Goal: Task Accomplishment & Management: Use online tool/utility

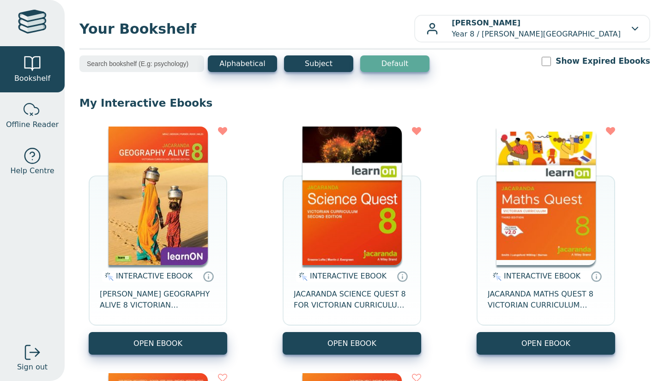
click at [139, 196] on img at bounding box center [157, 195] width 99 height 138
